Goal: Information Seeking & Learning: Learn about a topic

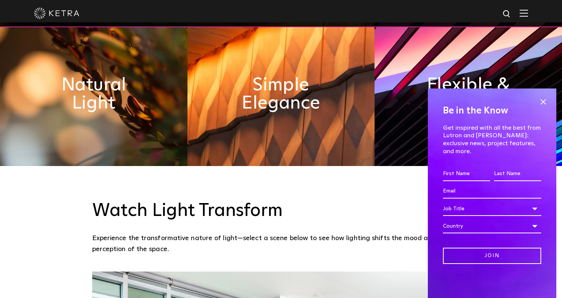
scroll to position [402, 0]
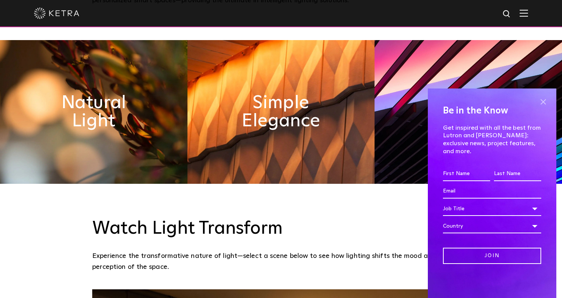
click at [544, 106] on span at bounding box center [542, 101] width 11 height 11
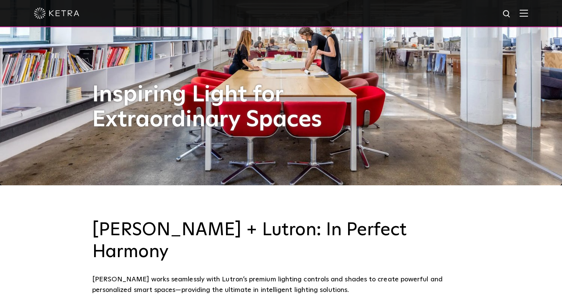
scroll to position [0, 0]
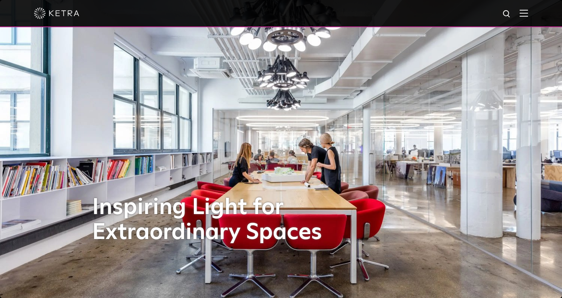
click at [528, 9] on img at bounding box center [523, 12] width 8 height 7
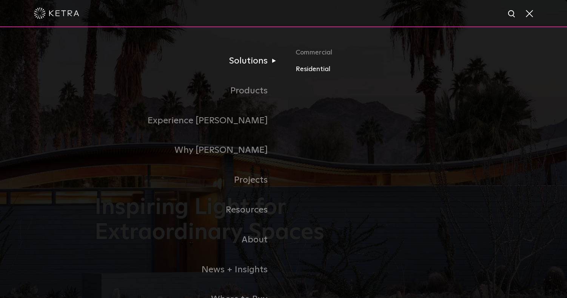
click at [317, 68] on link "Residential" at bounding box center [384, 69] width 177 height 11
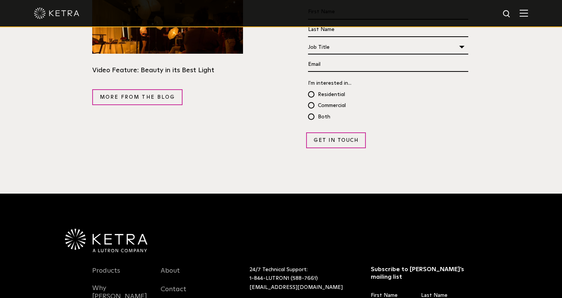
scroll to position [1442, 0]
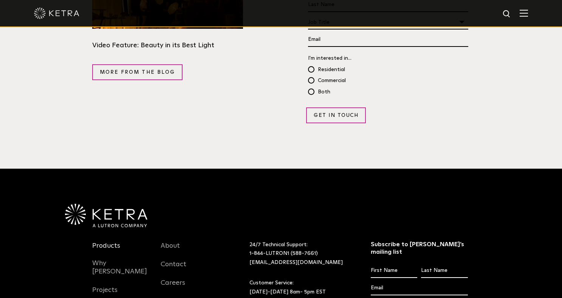
click at [113, 241] on link "Products" at bounding box center [106, 249] width 28 height 17
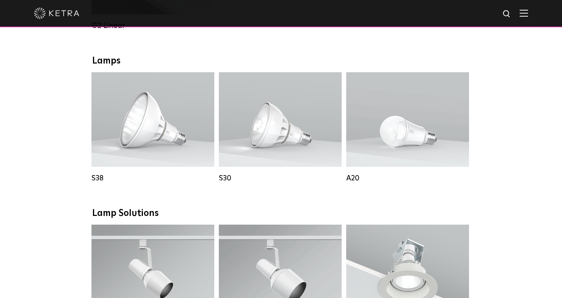
scroll to position [512, 0]
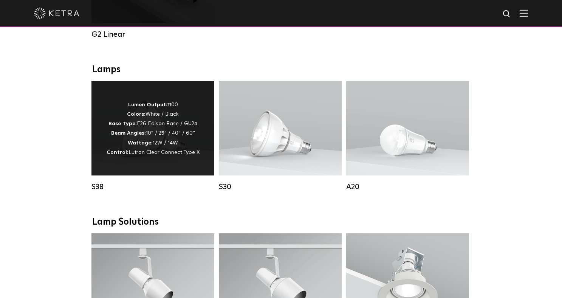
click at [163, 163] on div "Lumen Output: 1100 Colors: White / Black Base Type: E26 Edison Base / GU24 Beam…" at bounding box center [152, 128] width 123 height 94
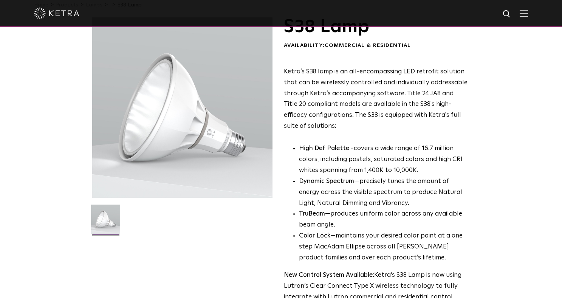
scroll to position [38, 0]
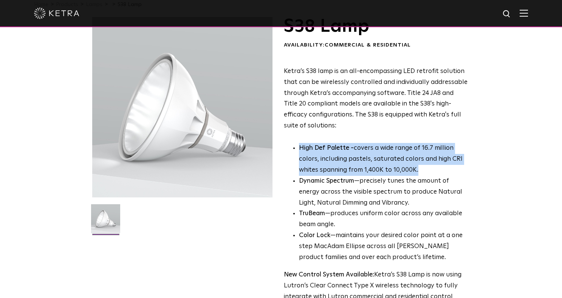
drag, startPoint x: 300, startPoint y: 147, endPoint x: 418, endPoint y: 168, distance: 120.5
click at [418, 168] on p "High Def Palette - covers a wide range of 16.7 million colors, including pastel…" at bounding box center [383, 159] width 169 height 33
copy p "High Def Palette - covers a wide range of 16.7 million colors, including pastel…"
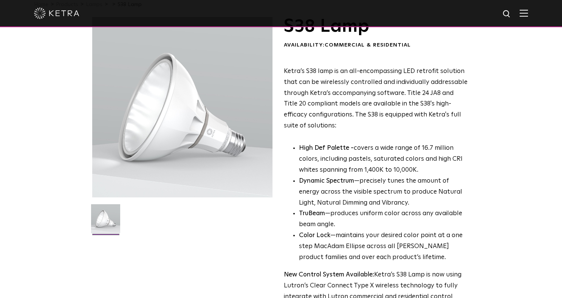
click at [393, 201] on li "Dynamic Spectrum —precisely tunes the amount of energy across the visible spect…" at bounding box center [383, 192] width 169 height 33
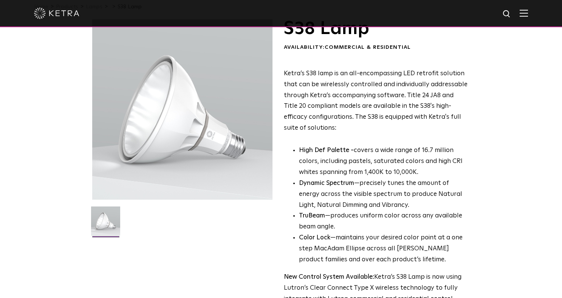
scroll to position [22, 0]
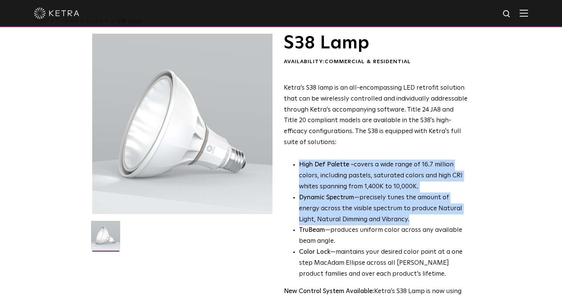
drag, startPoint x: 300, startPoint y: 164, endPoint x: 405, endPoint y: 217, distance: 118.1
click at [405, 217] on ul "High Def Palette - covers a wide range of 16.7 million colors, including pastel…" at bounding box center [376, 219] width 184 height 120
click at [411, 198] on li "Dynamic Spectrum —precisely tunes the amount of energy across the visible spect…" at bounding box center [383, 208] width 169 height 33
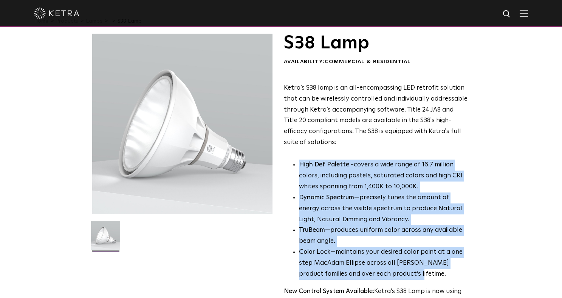
drag, startPoint x: 299, startPoint y: 165, endPoint x: 428, endPoint y: 273, distance: 167.6
click at [428, 273] on ul "High Def Palette - covers a wide range of 16.7 million colors, including pastel…" at bounding box center [376, 219] width 184 height 120
copy ul "High Def Palette - covers a wide range of 16.7 million colors, including pastel…"
